Goal: Find specific page/section: Find specific page/section

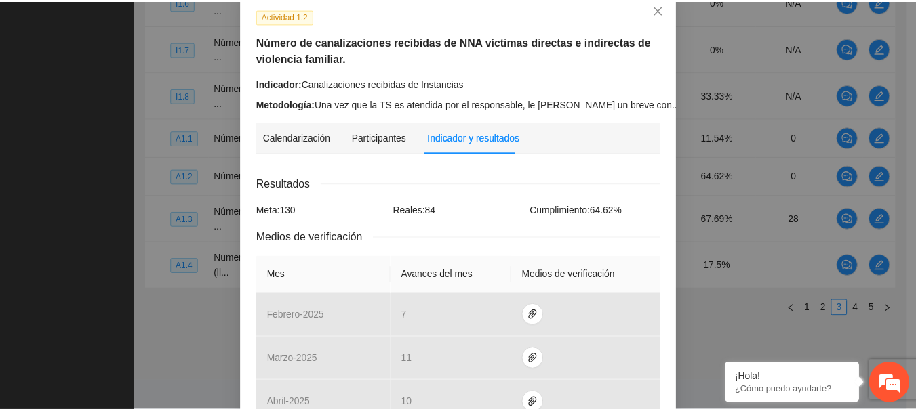
scroll to position [8, 0]
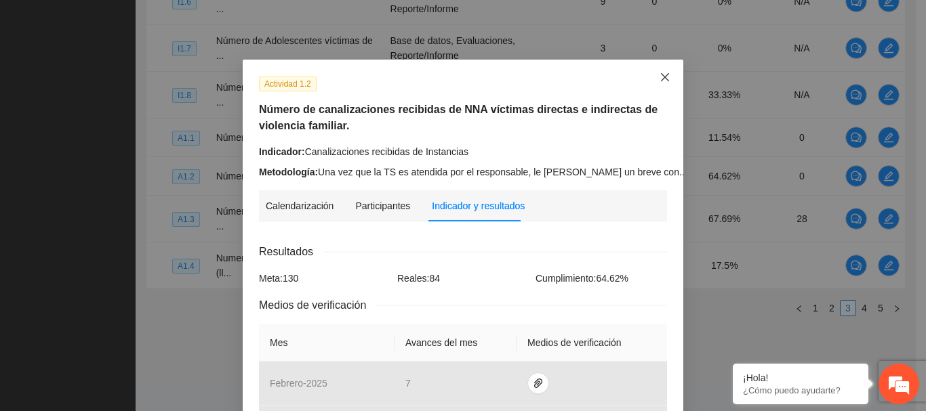
click at [662, 78] on icon "close" at bounding box center [665, 77] width 11 height 11
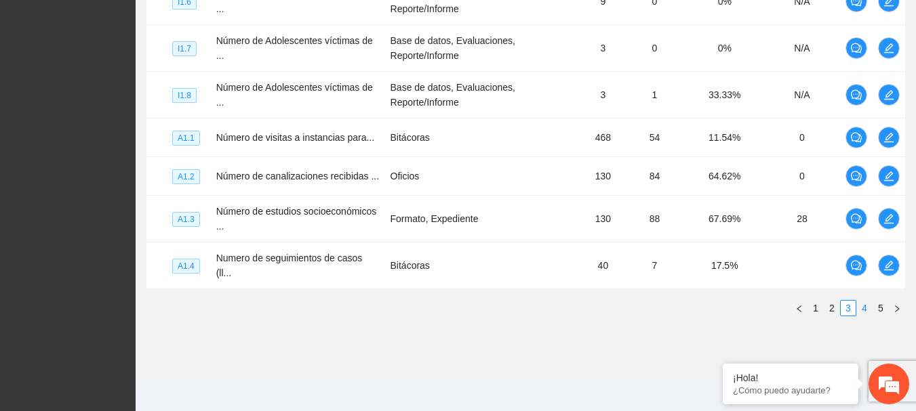
click at [866, 304] on link "4" at bounding box center [864, 308] width 15 height 15
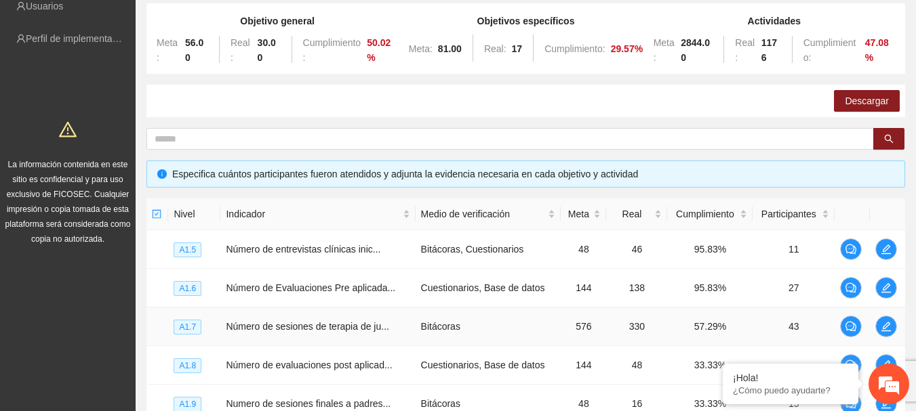
scroll to position [69, 0]
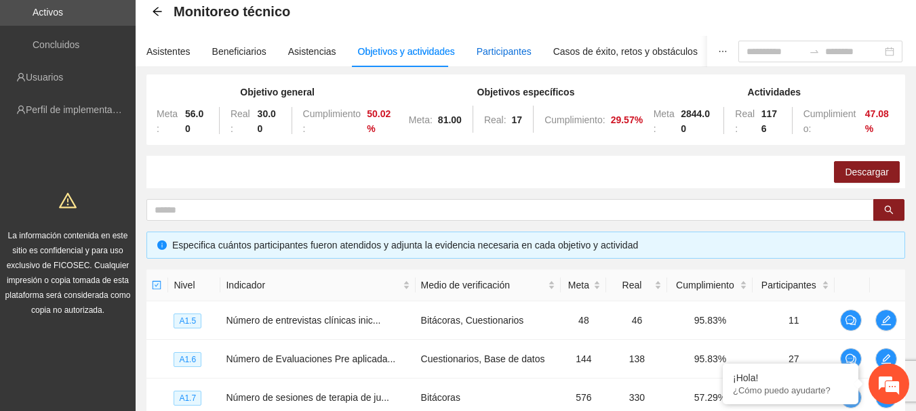
click at [513, 58] on div "Participantes" at bounding box center [504, 51] width 55 height 15
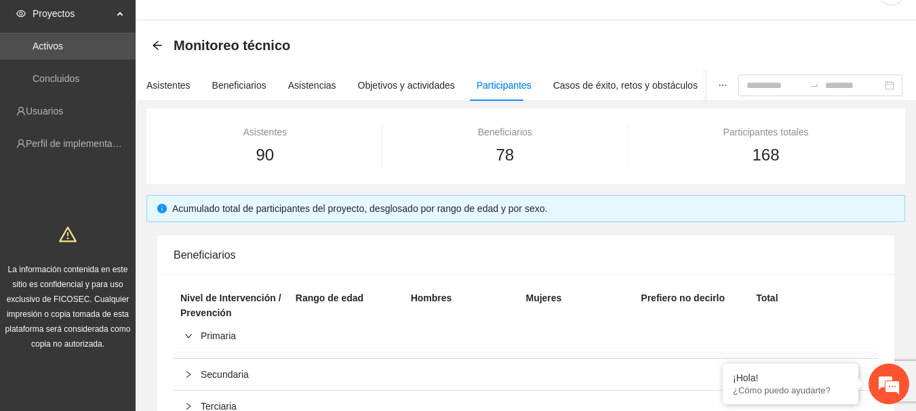
scroll to position [0, 0]
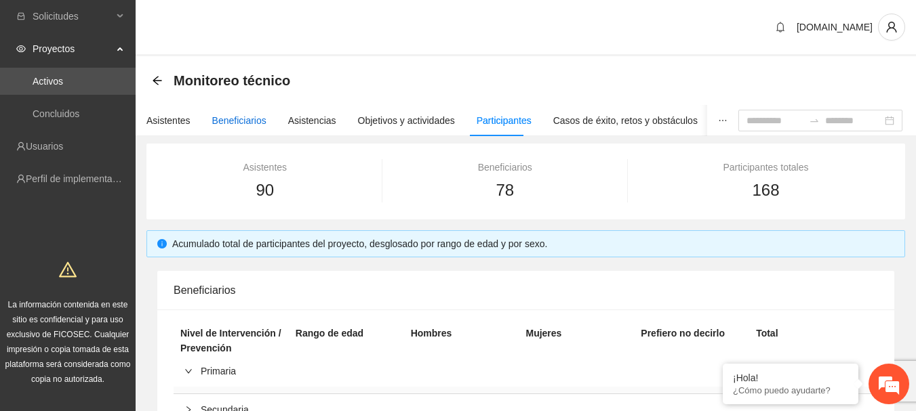
click at [234, 116] on div "Beneficiarios" at bounding box center [239, 120] width 54 height 15
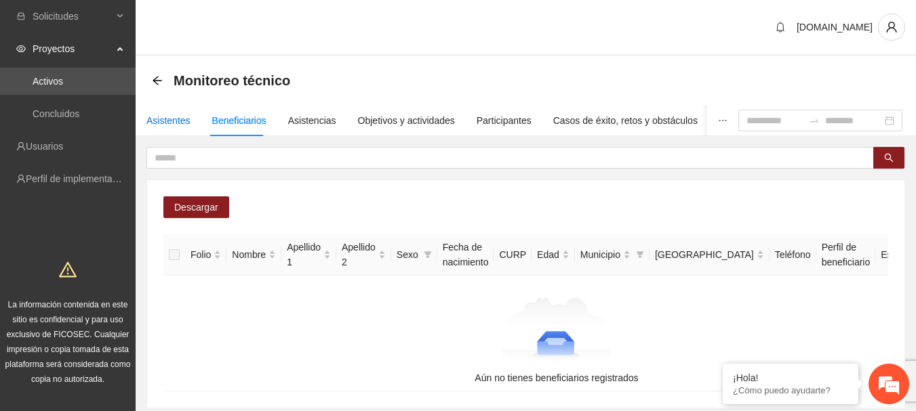
click at [154, 119] on div "Asistentes" at bounding box center [168, 120] width 44 height 15
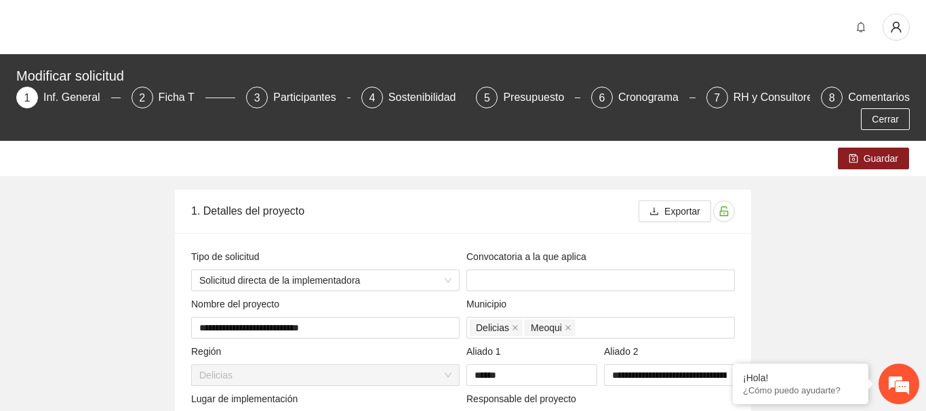
type input "**********"
